Goal: Task Accomplishment & Management: Use online tool/utility

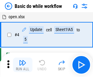
click at [22, 65] on img "button" at bounding box center [22, 62] width 7 height 7
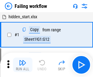
click at [22, 65] on img "button" at bounding box center [22, 62] width 7 height 7
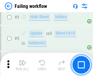
scroll to position [129, 0]
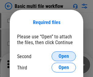
click at [63, 56] on span "Open" at bounding box center [63, 56] width 10 height 5
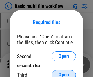
click at [63, 72] on span "Open" at bounding box center [63, 74] width 10 height 5
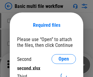
scroll to position [3, 0]
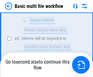
scroll to position [254, 0]
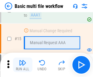
click at [22, 65] on img "button" at bounding box center [22, 62] width 7 height 7
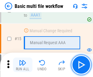
scroll to position [404, 0]
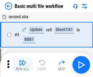
click at [22, 65] on img "button" at bounding box center [22, 62] width 7 height 7
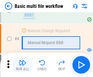
click at [22, 65] on img "button" at bounding box center [22, 62] width 7 height 7
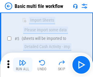
click at [22, 65] on img "button" at bounding box center [22, 62] width 7 height 7
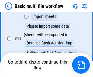
scroll to position [284, 0]
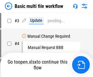
scroll to position [25, 0]
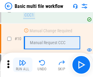
click at [22, 65] on img "button" at bounding box center [22, 62] width 7 height 7
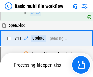
scroll to position [318, 0]
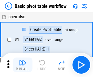
click at [22, 65] on img "button" at bounding box center [22, 62] width 7 height 7
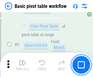
scroll to position [145, 0]
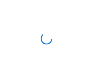
scroll to position [2, 0]
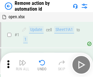
scroll to position [22, 0]
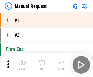
click at [22, 65] on img "button" at bounding box center [22, 62] width 7 height 7
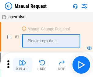
click at [22, 65] on img "button" at bounding box center [22, 62] width 7 height 7
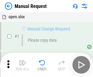
scroll to position [21, 0]
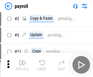
click at [22, 65] on img "button" at bounding box center [22, 62] width 7 height 7
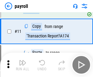
scroll to position [44, 0]
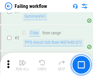
scroll to position [98, 0]
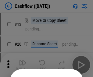
scroll to position [59, 0]
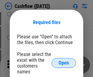
click at [63, 60] on span "Open" at bounding box center [63, 62] width 10 height 5
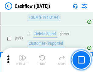
scroll to position [643, 0]
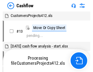
scroll to position [122, 0]
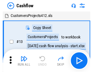
scroll to position [7, 0]
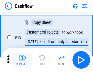
click at [22, 60] on img "button" at bounding box center [22, 57] width 7 height 7
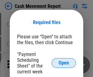
click at [63, 63] on span "Open" at bounding box center [63, 62] width 10 height 5
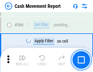
scroll to position [2782, 0]
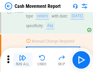
click at [22, 60] on img "button" at bounding box center [22, 57] width 7 height 7
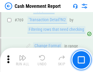
scroll to position [3373, 0]
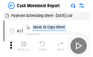
scroll to position [11, 0]
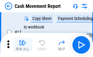
click at [22, 45] on img "button" at bounding box center [22, 42] width 7 height 7
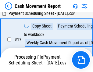
scroll to position [95, 0]
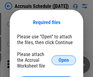
click at [63, 60] on span "Open" at bounding box center [63, 60] width 10 height 5
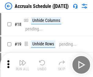
click at [22, 65] on img "button" at bounding box center [22, 62] width 7 height 7
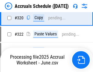
scroll to position [1129, 0]
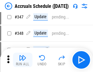
click at [22, 60] on img "button" at bounding box center [22, 57] width 7 height 7
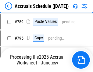
scroll to position [2550, 0]
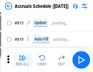
click at [22, 60] on img "button" at bounding box center [22, 57] width 7 height 7
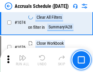
scroll to position [3636, 0]
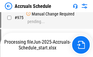
scroll to position [3002, 0]
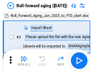
scroll to position [1, 0]
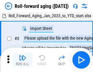
click at [22, 60] on img "button" at bounding box center [22, 57] width 7 height 7
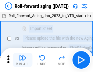
click at [22, 60] on img "button" at bounding box center [22, 57] width 7 height 7
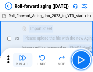
scroll to position [39, 0]
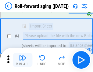
click at [22, 60] on img "button" at bounding box center [22, 57] width 7 height 7
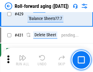
scroll to position [2105, 0]
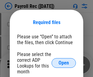
click at [63, 63] on span "Open" at bounding box center [63, 62] width 10 height 5
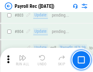
scroll to position [3857, 0]
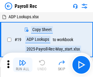
click at [22, 65] on img "button" at bounding box center [22, 62] width 7 height 7
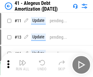
click at [22, 65] on img "button" at bounding box center [22, 62] width 7 height 7
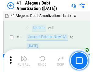
scroll to position [75, 0]
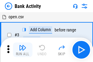
click at [22, 49] on img "button" at bounding box center [22, 47] width 7 height 7
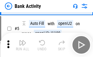
scroll to position [32, 0]
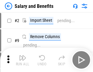
click at [22, 60] on img "button" at bounding box center [22, 57] width 7 height 7
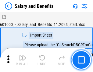
scroll to position [8, 0]
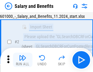
click at [22, 60] on img "button" at bounding box center [22, 57] width 7 height 7
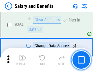
scroll to position [2859, 0]
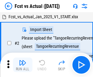
click at [22, 60] on img "button" at bounding box center [22, 62] width 7 height 7
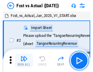
scroll to position [8, 0]
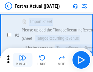
click at [22, 60] on img "button" at bounding box center [22, 57] width 7 height 7
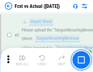
scroll to position [57, 0]
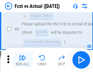
click at [22, 60] on img "button" at bounding box center [22, 57] width 7 height 7
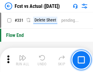
scroll to position [2906, 0]
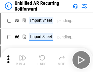
click at [22, 60] on img "button" at bounding box center [22, 57] width 7 height 7
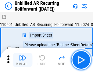
scroll to position [13, 0]
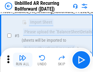
click at [22, 60] on img "button" at bounding box center [22, 57] width 7 height 7
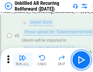
scroll to position [57, 0]
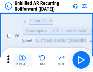
click at [22, 60] on img "button" at bounding box center [22, 57] width 7 height 7
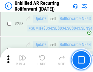
scroll to position [2062, 0]
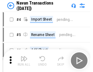
scroll to position [10, 0]
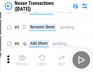
click at [22, 60] on img "button" at bounding box center [22, 57] width 7 height 7
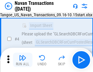
click at [22, 60] on img "button" at bounding box center [22, 57] width 7 height 7
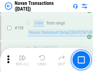
scroll to position [1968, 0]
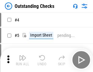
click at [22, 60] on img "button" at bounding box center [22, 57] width 7 height 7
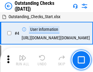
scroll to position [25, 0]
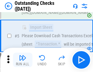
click at [22, 60] on img "button" at bounding box center [22, 57] width 7 height 7
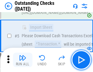
scroll to position [63, 0]
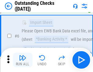
click at [22, 60] on img "button" at bounding box center [22, 57] width 7 height 7
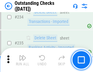
scroll to position [1843, 0]
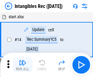
click at [22, 65] on img "button" at bounding box center [22, 62] width 7 height 7
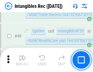
scroll to position [236, 0]
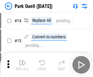
click at [22, 60] on img "button" at bounding box center [22, 62] width 7 height 7
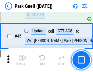
scroll to position [759, 0]
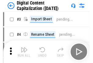
scroll to position [18, 0]
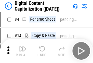
click at [22, 51] on img "button" at bounding box center [22, 48] width 7 height 7
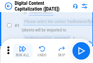
click at [22, 51] on img "button" at bounding box center [22, 48] width 7 height 7
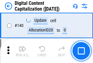
scroll to position [644, 0]
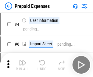
click at [22, 60] on img "button" at bounding box center [22, 62] width 7 height 7
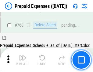
scroll to position [1683, 0]
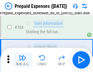
click at [22, 60] on img "button" at bounding box center [22, 57] width 7 height 7
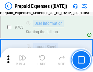
scroll to position [1718, 0]
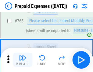
click at [22, 60] on img "button" at bounding box center [22, 57] width 7 height 7
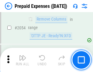
scroll to position [6346, 0]
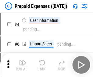
click at [22, 65] on img "button" at bounding box center [22, 62] width 7 height 7
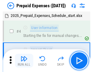
scroll to position [27, 0]
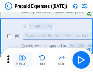
click at [22, 60] on img "button" at bounding box center [22, 57] width 7 height 7
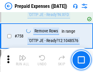
scroll to position [2163, 0]
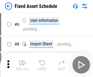
click at [22, 65] on img "button" at bounding box center [22, 62] width 7 height 7
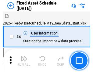
scroll to position [33, 0]
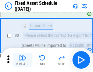
click at [22, 60] on img "button" at bounding box center [22, 57] width 7 height 7
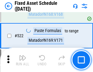
scroll to position [2110, 0]
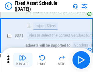
click at [22, 60] on img "button" at bounding box center [22, 57] width 7 height 7
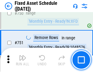
scroll to position [2960, 0]
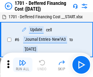
click at [22, 65] on img "button" at bounding box center [22, 62] width 7 height 7
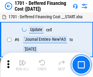
scroll to position [73, 0]
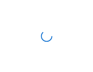
scroll to position [1, 0]
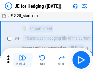
click at [22, 60] on img "button" at bounding box center [22, 57] width 7 height 7
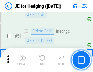
scroll to position [393, 0]
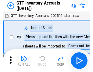
scroll to position [1, 0]
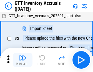
click at [22, 60] on img "button" at bounding box center [22, 57] width 7 height 7
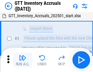
click at [22, 60] on img "button" at bounding box center [22, 57] width 7 height 7
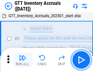
scroll to position [39, 0]
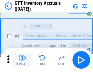
click at [22, 60] on img "button" at bounding box center [22, 57] width 7 height 7
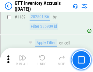
scroll to position [4957, 0]
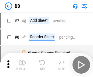
click at [22, 65] on img "button" at bounding box center [22, 62] width 7 height 7
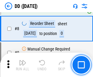
scroll to position [59, 0]
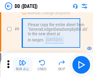
click at [22, 65] on img "button" at bounding box center [22, 62] width 7 height 7
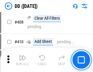
scroll to position [2716, 0]
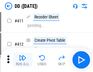
click at [22, 60] on img "button" at bounding box center [22, 57] width 7 height 7
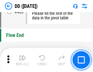
scroll to position [2906, 0]
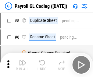
click at [22, 65] on img "button" at bounding box center [22, 62] width 7 height 7
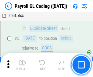
scroll to position [73, 0]
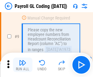
click at [22, 65] on img "button" at bounding box center [22, 62] width 7 height 7
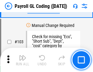
scroll to position [1424, 0]
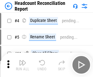
click at [22, 65] on img "button" at bounding box center [22, 62] width 7 height 7
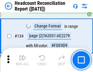
scroll to position [730, 0]
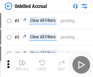
click at [22, 65] on img "button" at bounding box center [22, 62] width 7 height 7
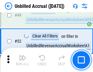
scroll to position [551, 0]
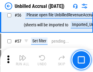
click at [22, 60] on img "button" at bounding box center [22, 57] width 7 height 7
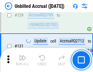
scroll to position [1808, 0]
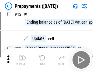
scroll to position [38, 0]
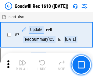
scroll to position [104, 0]
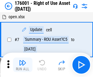
click at [22, 65] on img "button" at bounding box center [22, 62] width 7 height 7
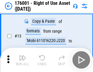
scroll to position [39, 0]
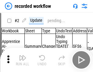
click at [22, 60] on img "button" at bounding box center [22, 57] width 7 height 7
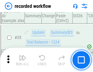
scroll to position [1897, 0]
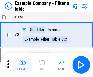
click at [22, 65] on img "button" at bounding box center [22, 62] width 7 height 7
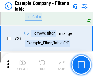
scroll to position [555, 0]
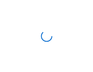
scroll to position [9, 0]
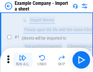
click at [22, 60] on img "button" at bounding box center [22, 57] width 7 height 7
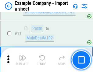
scroll to position [134, 0]
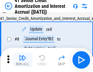
click at [22, 60] on img "button" at bounding box center [22, 57] width 7 height 7
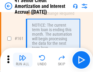
click at [22, 60] on img "button" at bounding box center [22, 57] width 7 height 7
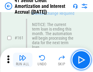
scroll to position [649, 0]
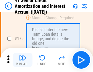
click at [22, 60] on img "button" at bounding box center [22, 57] width 7 height 7
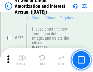
scroll to position [711, 0]
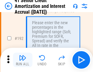
click at [22, 60] on img "button" at bounding box center [22, 57] width 7 height 7
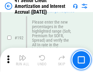
scroll to position [775, 0]
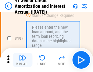
click at [22, 60] on img "button" at bounding box center [22, 57] width 7 height 7
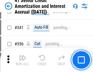
scroll to position [1551, 0]
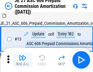
click at [22, 60] on img "button" at bounding box center [22, 57] width 7 height 7
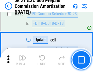
scroll to position [1133, 0]
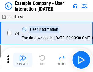
click at [22, 60] on img "button" at bounding box center [22, 57] width 7 height 7
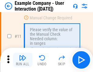
click at [22, 60] on img "button" at bounding box center [22, 57] width 7 height 7
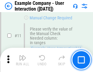
scroll to position [131, 0]
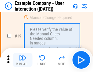
click at [22, 60] on img "button" at bounding box center [22, 57] width 7 height 7
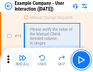
click at [22, 60] on img "button" at bounding box center [22, 57] width 7 height 7
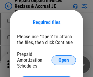
click at [63, 60] on span "Open" at bounding box center [63, 60] width 10 height 5
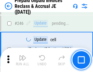
scroll to position [820, 0]
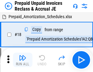
click at [22, 60] on img "button" at bounding box center [22, 57] width 7 height 7
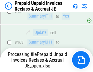
scroll to position [820, 0]
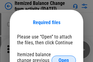
click at [63, 58] on span "Open" at bounding box center [63, 60] width 10 height 5
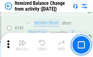
scroll to position [1168, 0]
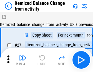
scroll to position [9, 0]
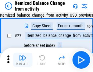
click at [22, 60] on img "button" at bounding box center [22, 57] width 7 height 7
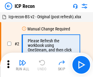
scroll to position [3, 0]
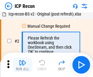
click at [22, 65] on img "button" at bounding box center [22, 62] width 7 height 7
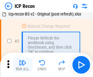
click at [22, 65] on img "button" at bounding box center [22, 62] width 7 height 7
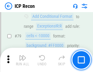
scroll to position [595, 0]
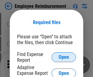
click at [63, 57] on span "Open" at bounding box center [63, 57] width 10 height 5
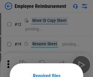
scroll to position [53, 0]
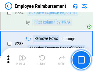
scroll to position [1650, 0]
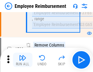
click at [22, 60] on img "button" at bounding box center [22, 57] width 7 height 7
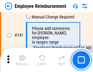
scroll to position [4259, 0]
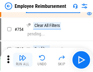
click at [22, 60] on img "button" at bounding box center [22, 57] width 7 height 7
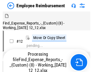
scroll to position [21, 0]
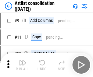
click at [22, 65] on img "button" at bounding box center [22, 62] width 7 height 7
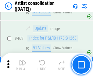
scroll to position [2658, 0]
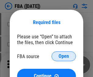
click at [63, 56] on span "Open" at bounding box center [63, 56] width 10 height 5
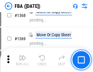
scroll to position [6519, 0]
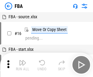
scroll to position [6, 0]
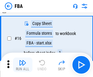
click at [22, 65] on img "button" at bounding box center [22, 62] width 7 height 7
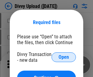
click at [63, 57] on span "Open" at bounding box center [63, 57] width 10 height 5
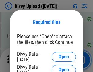
scroll to position [629, 0]
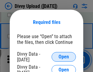
click at [63, 57] on span "Open" at bounding box center [63, 57] width 10 height 5
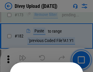
scroll to position [681, 0]
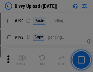
scroll to position [766, 0]
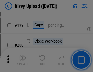
scroll to position [883, 0]
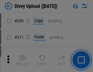
scroll to position [1031, 0]
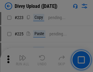
scroll to position [1211, 0]
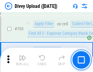
scroll to position [4153, 0]
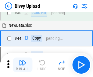
click at [22, 65] on img "button" at bounding box center [22, 62] width 7 height 7
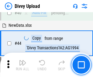
scroll to position [67, 0]
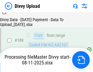
scroll to position [715, 0]
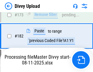
scroll to position [679, 0]
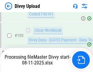
scroll to position [848, 0]
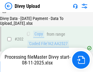
scroll to position [982, 0]
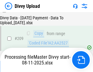
scroll to position [1116, 0]
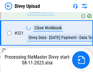
scroll to position [1349, 0]
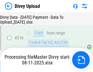
scroll to position [1250, 0]
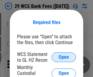
click at [63, 57] on span "Open" at bounding box center [63, 57] width 10 height 5
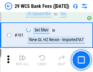
scroll to position [592, 0]
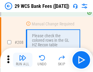
click at [22, 60] on img "button" at bounding box center [22, 57] width 7 height 7
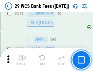
scroll to position [3054, 0]
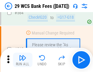
click at [22, 60] on img "button" at bounding box center [22, 57] width 7 height 7
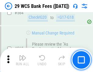
scroll to position [3283, 0]
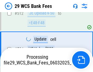
scroll to position [3241, 0]
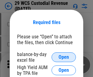
click at [63, 57] on span "Open" at bounding box center [63, 57] width 10 height 5
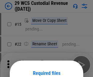
scroll to position [51, 0]
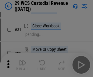
scroll to position [130, 0]
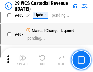
scroll to position [2812, 0]
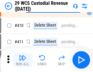
click at [22, 60] on img "button" at bounding box center [22, 57] width 7 height 7
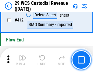
scroll to position [2899, 0]
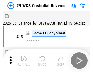
scroll to position [15, 0]
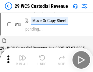
click at [22, 60] on img "button" at bounding box center [22, 57] width 7 height 7
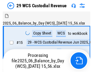
scroll to position [15, 0]
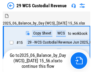
scroll to position [11, 0]
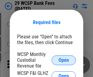
click at [63, 60] on span "Open" at bounding box center [63, 60] width 10 height 5
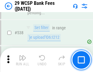
scroll to position [2332, 0]
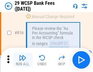
click at [22, 60] on img "button" at bounding box center [22, 57] width 7 height 7
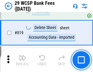
scroll to position [3709, 0]
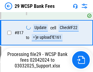
scroll to position [3733, 0]
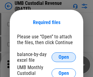
click at [63, 57] on span "Open" at bounding box center [63, 57] width 10 height 5
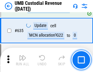
scroll to position [3177, 0]
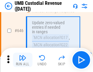
click at [22, 60] on img "button" at bounding box center [22, 57] width 7 height 7
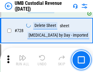
scroll to position [3745, 0]
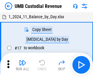
scroll to position [5, 0]
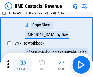
click at [22, 65] on img "button" at bounding box center [22, 62] width 7 height 7
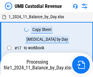
scroll to position [5, 0]
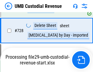
scroll to position [3731, 0]
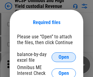
click at [63, 57] on span "Open" at bounding box center [63, 57] width 10 height 5
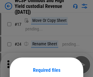
scroll to position [48, 0]
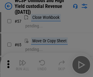
scroll to position [265, 0]
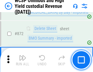
scroll to position [5138, 0]
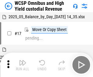
click at [22, 60] on img "button" at bounding box center [22, 62] width 7 height 7
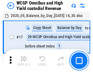
scroll to position [3, 0]
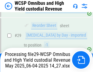
scroll to position [126, 0]
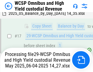
scroll to position [126, 0]
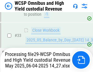
scroll to position [270, 0]
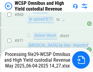
scroll to position [5124, 0]
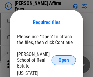
click at [63, 58] on span "Open" at bounding box center [63, 60] width 10 height 5
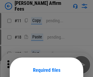
scroll to position [48, 0]
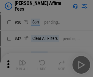
scroll to position [124, 0]
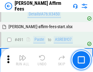
scroll to position [1651, 0]
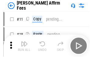
scroll to position [6, 0]
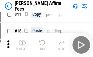
click at [22, 45] on img "button" at bounding box center [22, 42] width 7 height 7
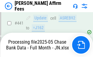
scroll to position [1592, 0]
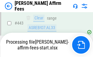
scroll to position [1592, 0]
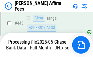
scroll to position [1592, 0]
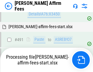
scroll to position [1651, 0]
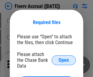
click at [63, 58] on span "Open" at bounding box center [63, 60] width 10 height 5
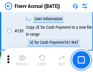
scroll to position [1924, 0]
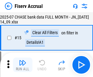
click at [22, 65] on img "button" at bounding box center [22, 62] width 7 height 7
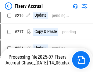
scroll to position [1917, 0]
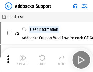
click at [22, 60] on img "button" at bounding box center [22, 57] width 7 height 7
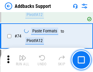
scroll to position [442, 0]
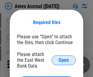
click at [63, 60] on span "Open" at bounding box center [63, 60] width 10 height 5
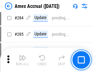
scroll to position [1662, 0]
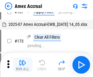
click at [22, 65] on img "button" at bounding box center [22, 62] width 7 height 7
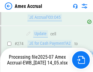
scroll to position [1809, 0]
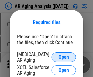
click at [63, 56] on span "Open" at bounding box center [63, 57] width 10 height 5
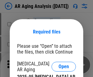
scroll to position [9, 0]
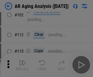
scroll to position [83, 0]
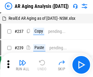
scroll to position [6, 0]
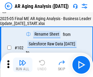
click at [22, 65] on img "button" at bounding box center [22, 62] width 7 height 7
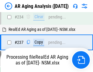
scroll to position [941, 0]
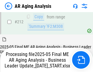
scroll to position [934, 0]
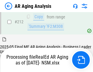
scroll to position [908, 0]
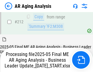
scroll to position [934, 0]
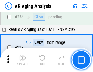
scroll to position [934, 0]
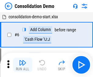
click at [22, 65] on img "button" at bounding box center [22, 62] width 7 height 7
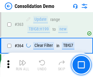
scroll to position [2035, 0]
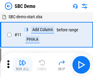
click at [22, 65] on img "button" at bounding box center [22, 62] width 7 height 7
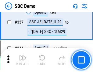
scroll to position [1597, 0]
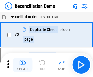
click at [22, 65] on img "button" at bounding box center [22, 62] width 7 height 7
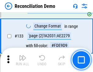
scroll to position [721, 0]
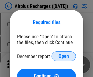
click at [63, 56] on span "Open" at bounding box center [63, 56] width 10 height 5
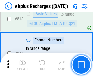
scroll to position [2612, 0]
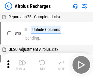
click at [22, 65] on img "button" at bounding box center [22, 62] width 7 height 7
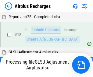
scroll to position [27, 0]
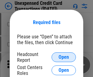
click at [63, 57] on span "Open" at bounding box center [63, 57] width 10 height 5
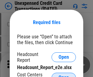
click at [63, 75] on span "Open" at bounding box center [63, 77] width 10 height 5
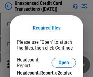
scroll to position [5, 0]
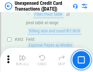
scroll to position [1561, 0]
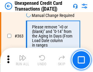
click at [22, 60] on img "button" at bounding box center [22, 57] width 7 height 7
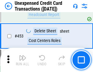
scroll to position [2070, 0]
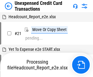
scroll to position [9, 0]
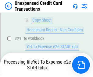
scroll to position [99, 0]
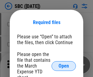
click at [63, 66] on span "Open" at bounding box center [63, 65] width 10 height 5
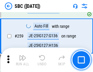
scroll to position [1186, 0]
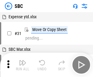
scroll to position [6, 0]
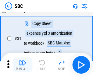
click at [22, 65] on img "button" at bounding box center [22, 62] width 7 height 7
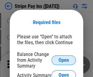
click at [63, 60] on span "Open" at bounding box center [63, 60] width 10 height 5
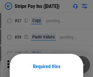
scroll to position [44, 0]
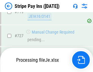
scroll to position [3147, 0]
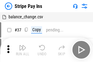
click at [22, 49] on img "button" at bounding box center [22, 47] width 7 height 7
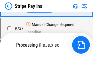
scroll to position [3134, 0]
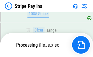
scroll to position [3134, 0]
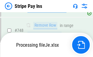
scroll to position [3134, 0]
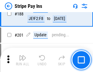
scroll to position [864, 0]
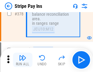
click at [22, 60] on img "button" at bounding box center [22, 57] width 7 height 7
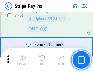
scroll to position [3126, 0]
